Goal: Subscribe to service/newsletter

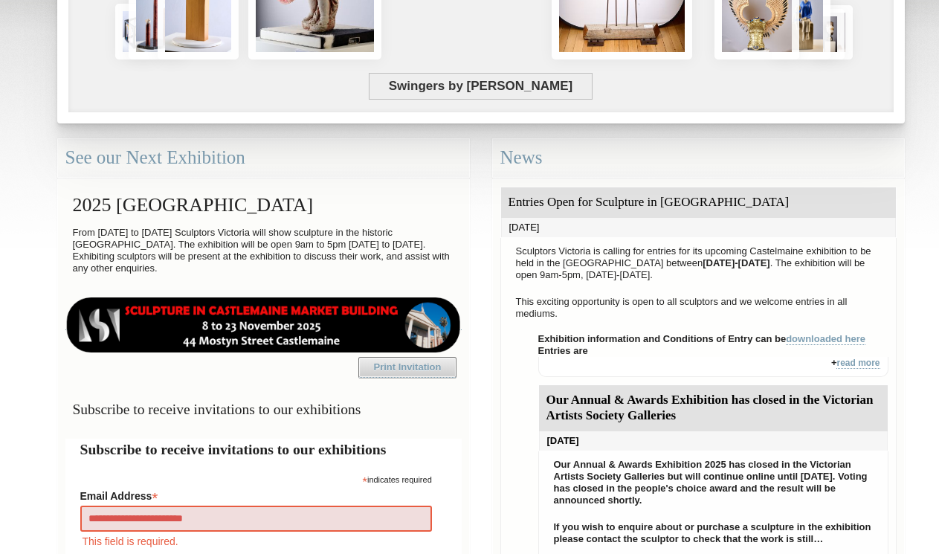
type input "**********"
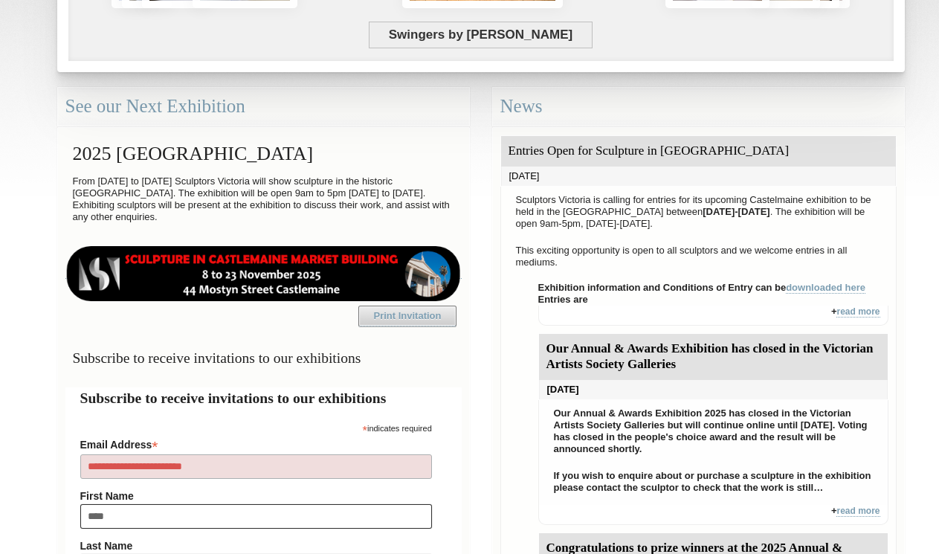
type input "*****"
type input "**********"
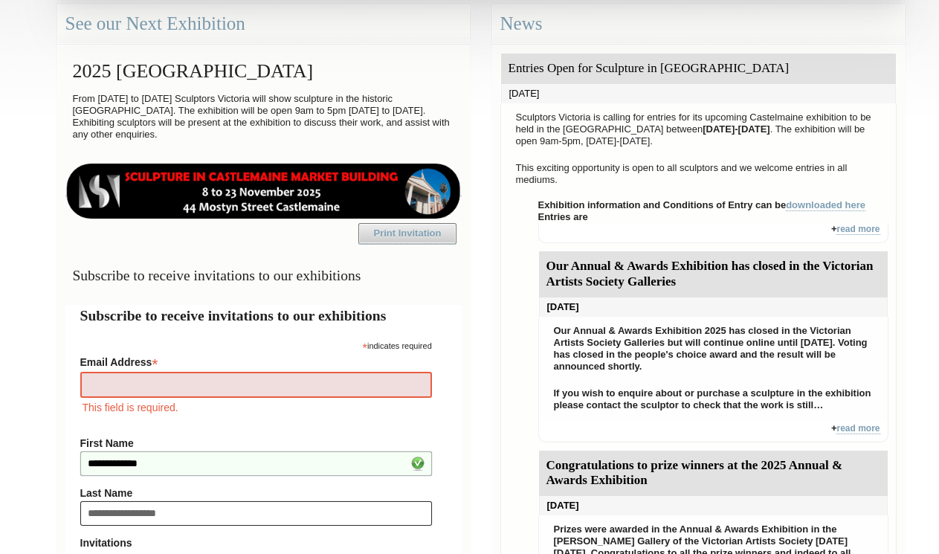
type input "**********"
